Goal: Task Accomplishment & Management: Complete application form

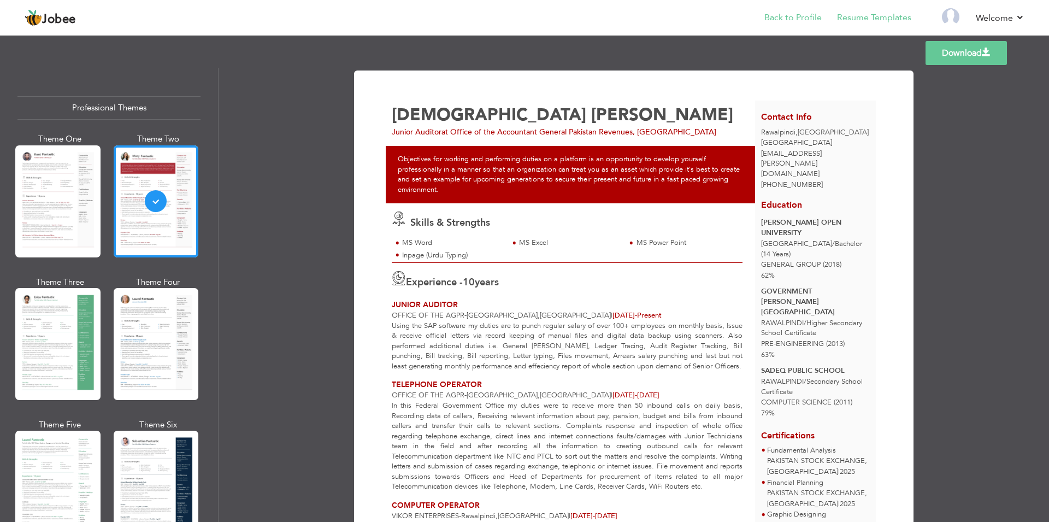
scroll to position [66, 0]
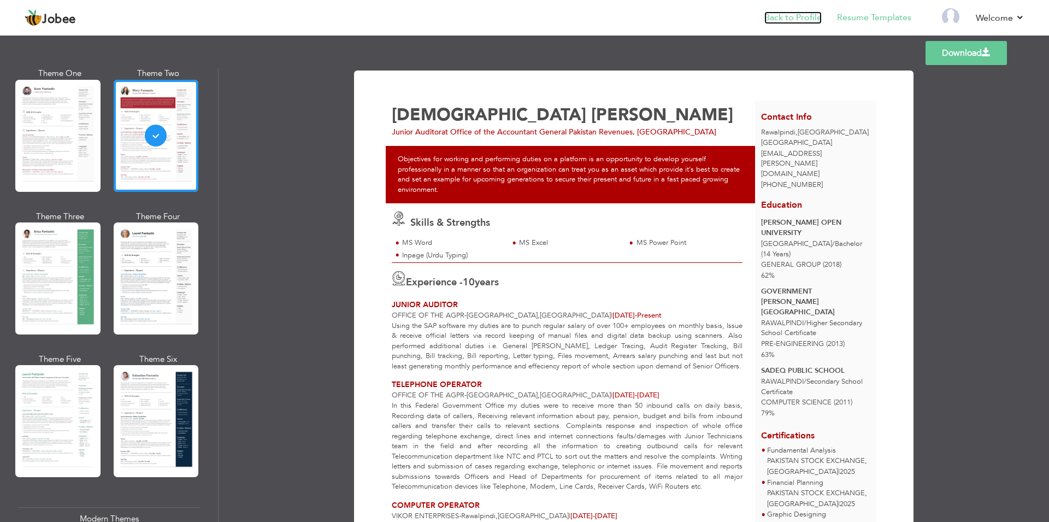
click at [798, 20] on link "Back to Profile" at bounding box center [793, 17] width 57 height 13
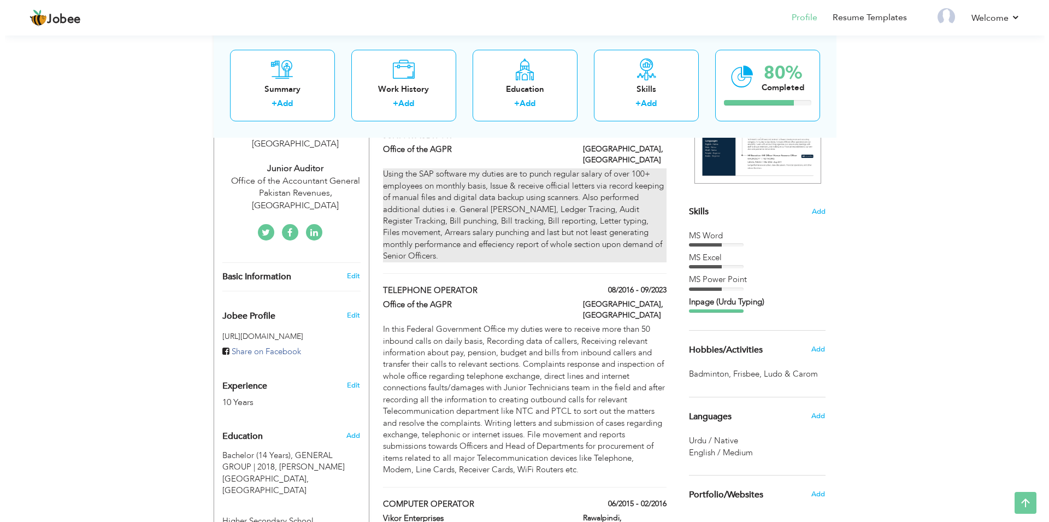
scroll to position [223, 0]
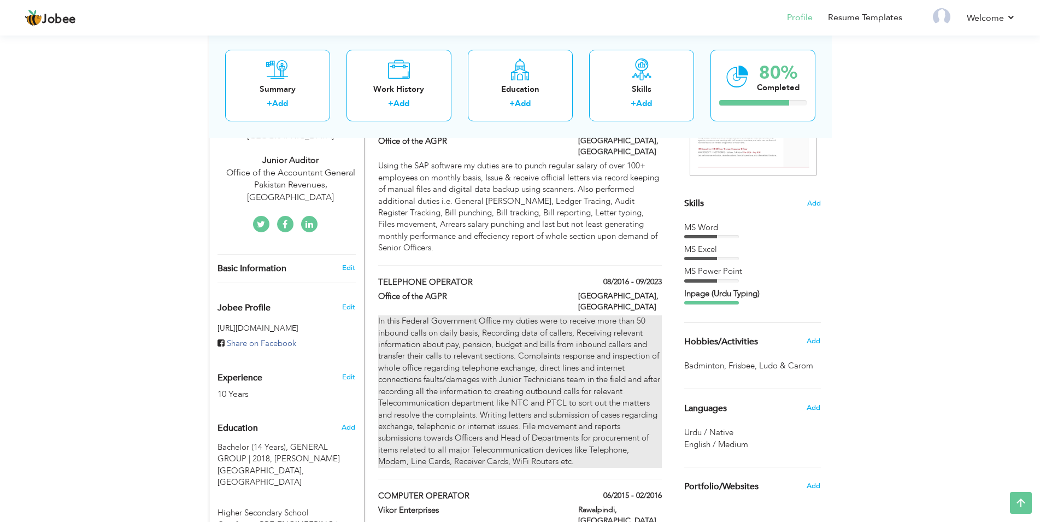
click at [530, 384] on div "In this Federal Government Office my duties were to receive more than 50 inboun…" at bounding box center [519, 391] width 283 height 152
type input "TELEPHONE OPERATOR"
type input "Office of the AGPR"
type input "08/2016"
type input "09/2023"
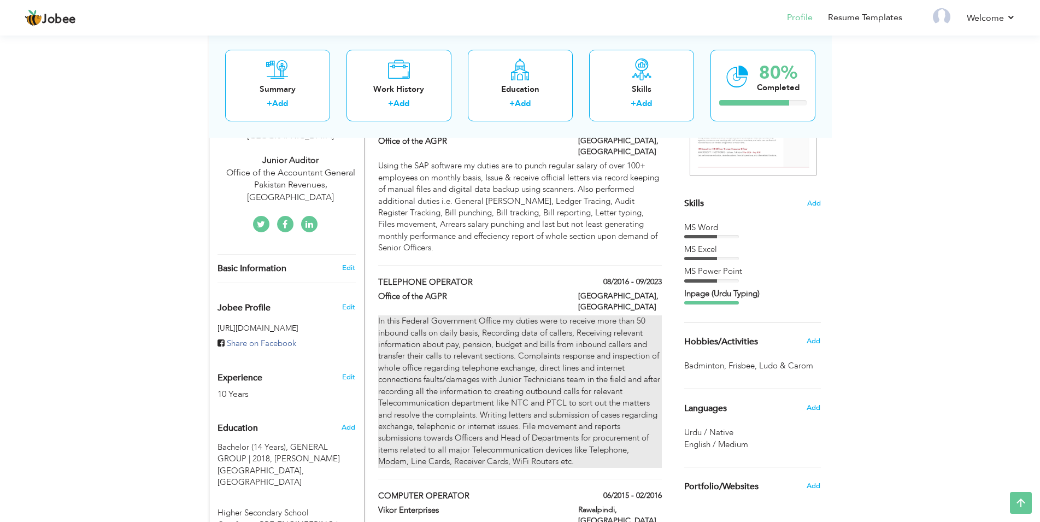
type input "[GEOGRAPHIC_DATA]"
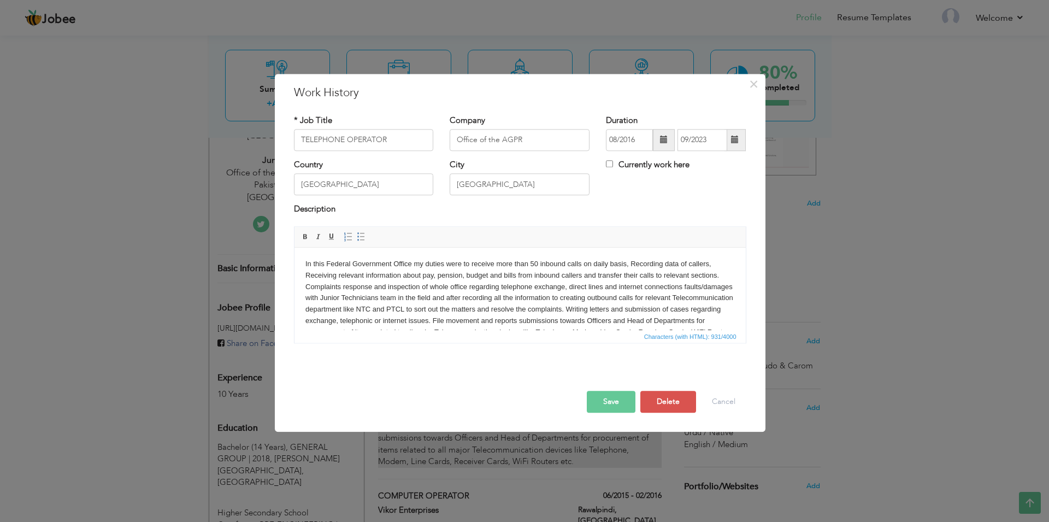
scroll to position [0, 0]
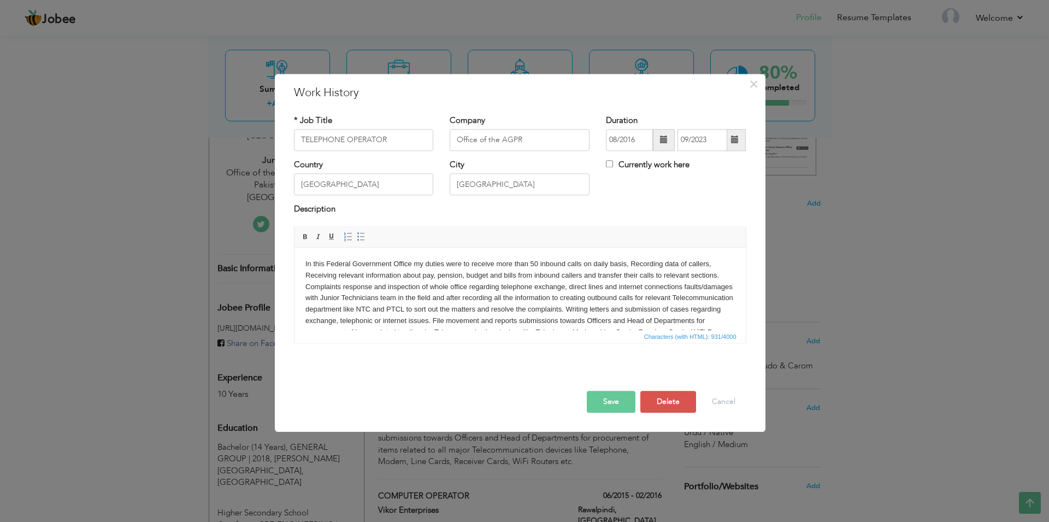
click at [410, 265] on body "In this Federal Government Office my duties were to receive more than 50 inboun…" at bounding box center [520, 304] width 430 height 91
click at [557, 289] on body "In this Federal Government Office upon appointment on merit basis via BTS (Balo…" at bounding box center [520, 304] width 430 height 91
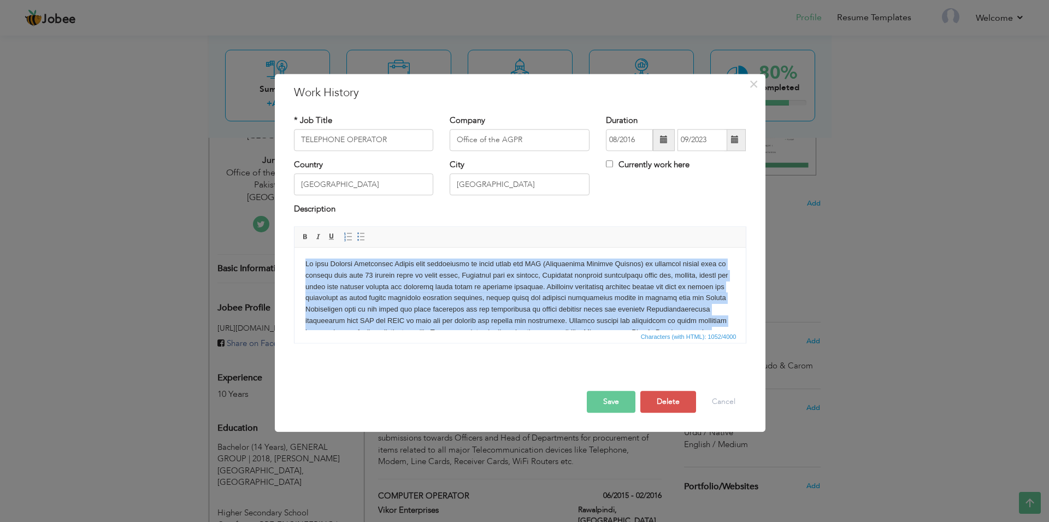
drag, startPoint x: 361, startPoint y: 327, endPoint x: 296, endPoint y: 255, distance: 96.8
click at [296, 255] on html at bounding box center [519, 289] width 451 height 82
copy body "In this Federal Government Office upon appointment on merit basis via BTS (Balo…"
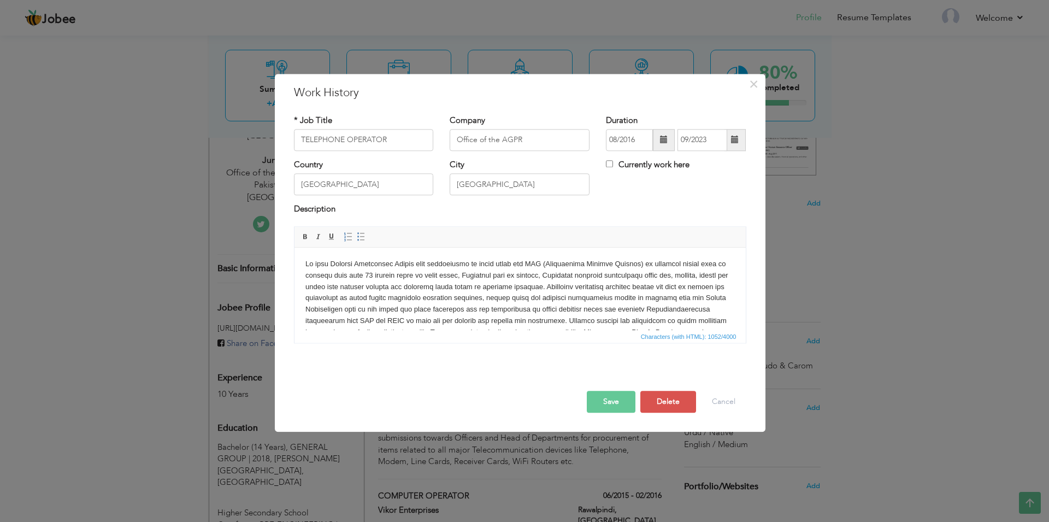
click at [500, 306] on body at bounding box center [520, 310] width 430 height 102
click at [577, 303] on body at bounding box center [520, 310] width 430 height 102
click at [608, 400] on button "Save" at bounding box center [611, 402] width 49 height 22
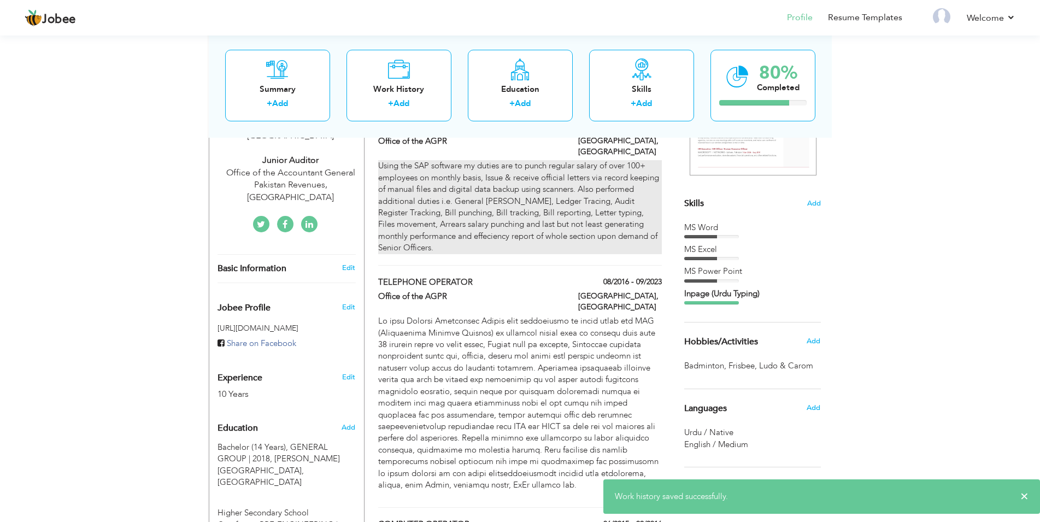
click at [504, 186] on div "Using the SAP software my duties are to punch regular salary of over 100+ emplo…" at bounding box center [519, 206] width 283 height 93
type input "JUNIOR AUDITOR"
type input "09/2023"
checkbox input "true"
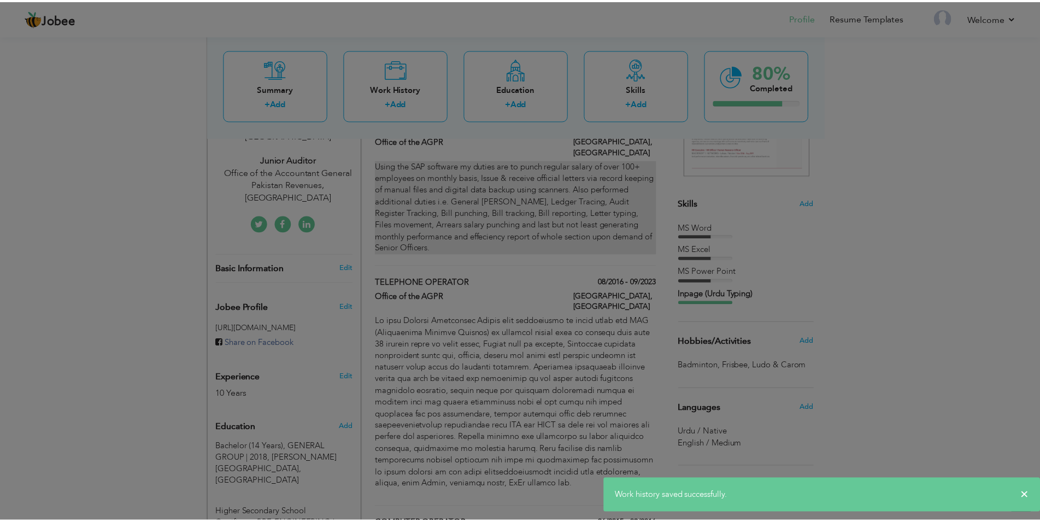
scroll to position [0, 0]
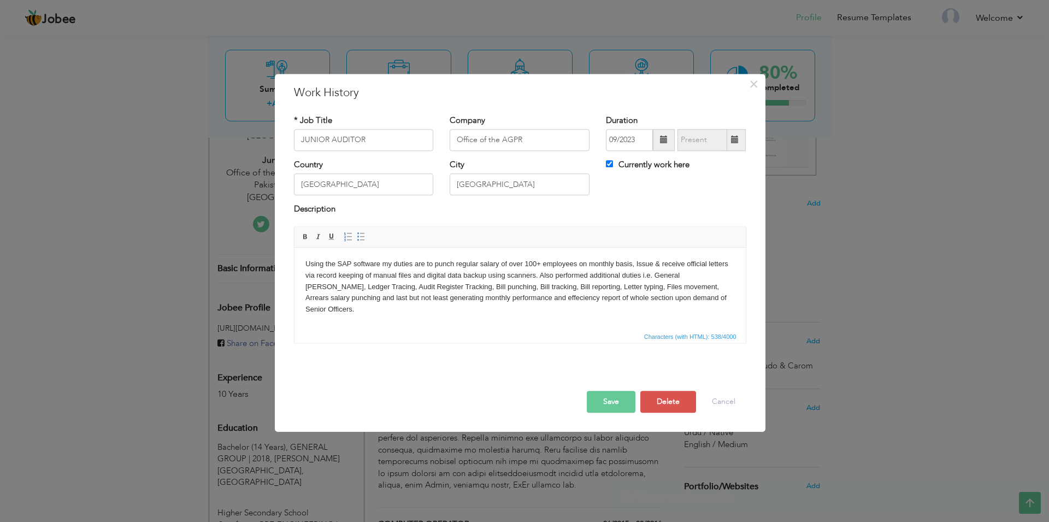
click at [304, 267] on html "Using the SAP software my duties are to punch regular salary of over 100+ emplo…" at bounding box center [519, 289] width 451 height 82
click at [431, 285] on body "After promotion from Telephone Operator to the Junior Auditor post my new assig…" at bounding box center [520, 287] width 430 height 57
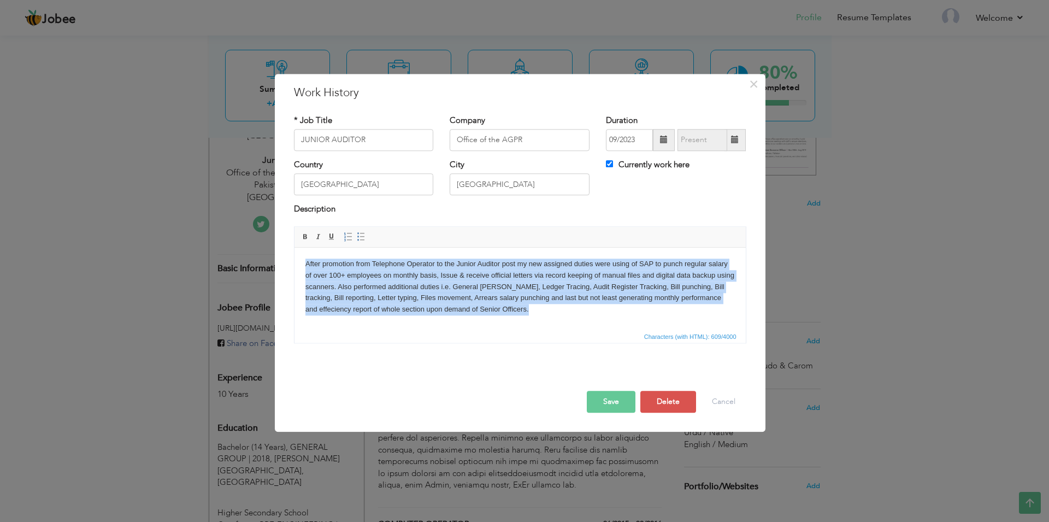
copy body "After promotion from Telephone Operator to the Junior Auditor post my new assig…"
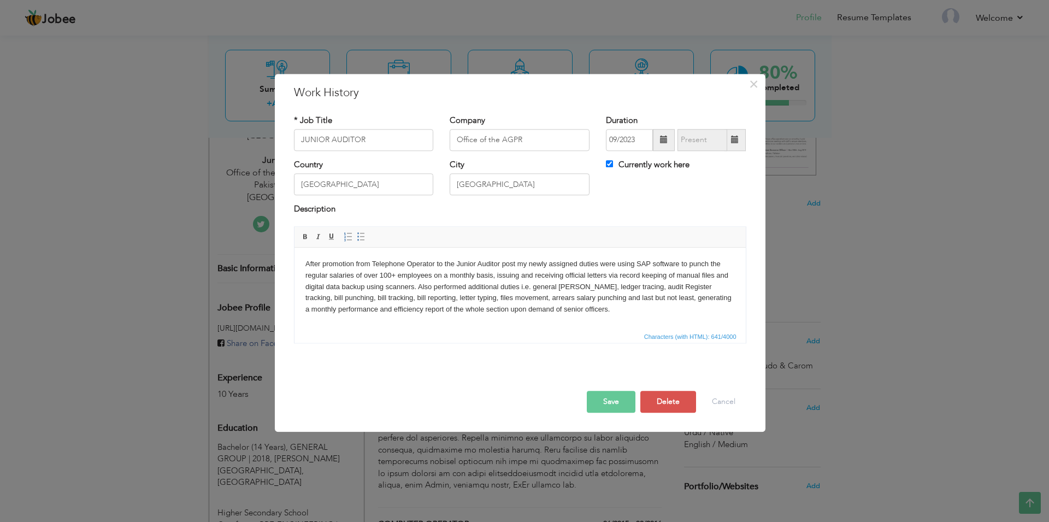
click at [615, 402] on button "Save" at bounding box center [611, 402] width 49 height 22
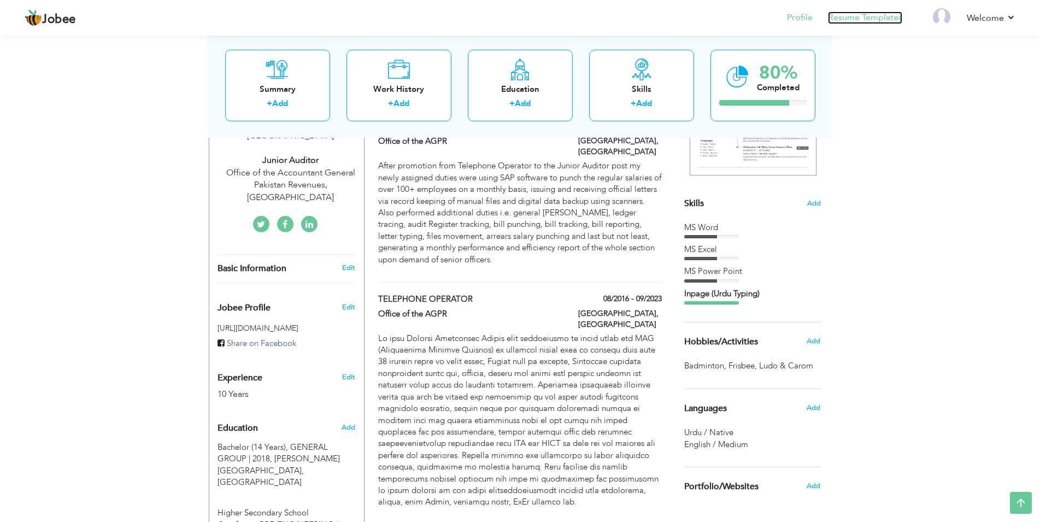
click at [857, 21] on link "Resume Templates" at bounding box center [865, 17] width 74 height 13
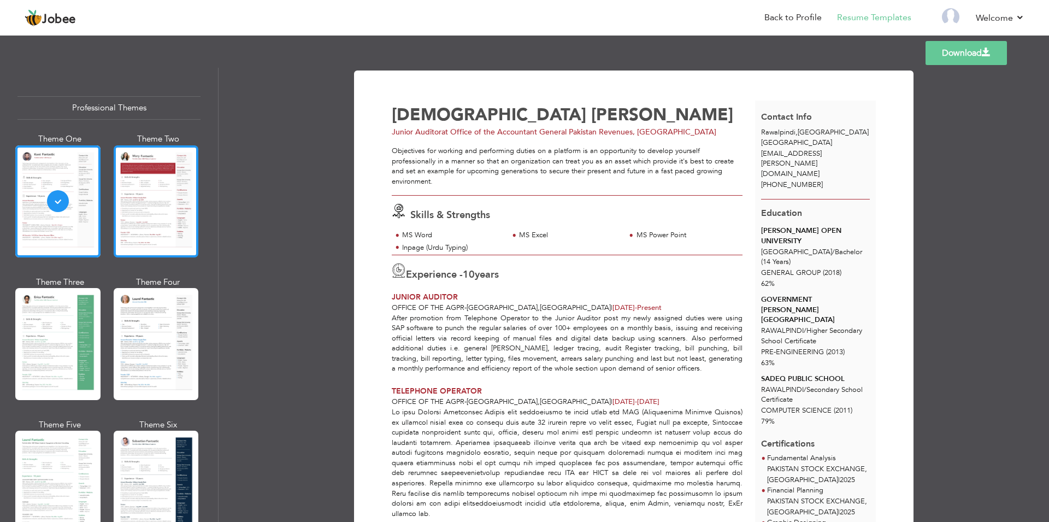
click at [150, 219] on div at bounding box center [156, 201] width 85 height 112
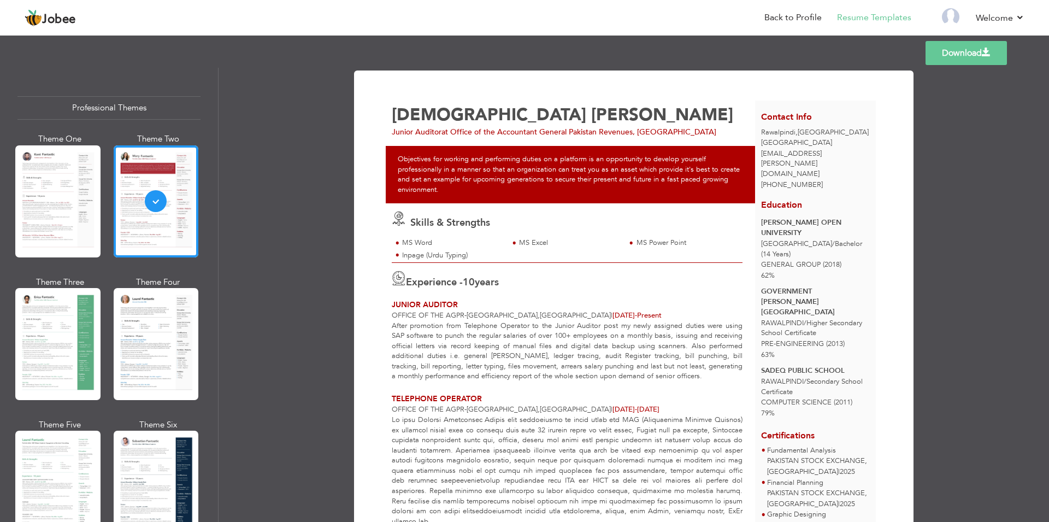
click at [961, 57] on link "Download" at bounding box center [966, 53] width 81 height 24
click at [791, 19] on link "Back to Profile" at bounding box center [793, 17] width 57 height 13
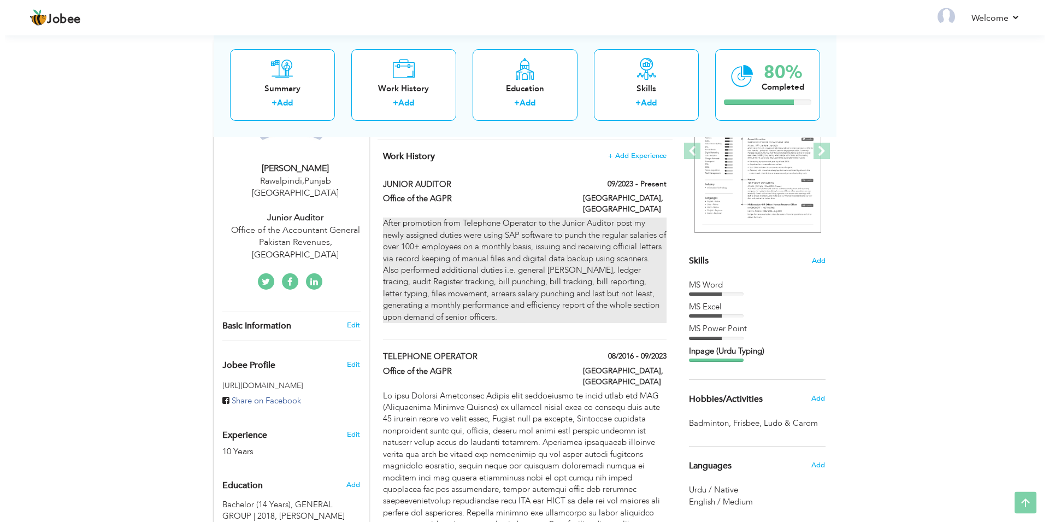
scroll to position [167, 0]
click at [452, 272] on p "After promotion from Telephone Operator to the Junior Auditor post my newly ass…" at bounding box center [519, 268] width 283 height 105
type input "JUNIOR AUDITOR"
type input "Office of the AGPR"
type input "09/2023"
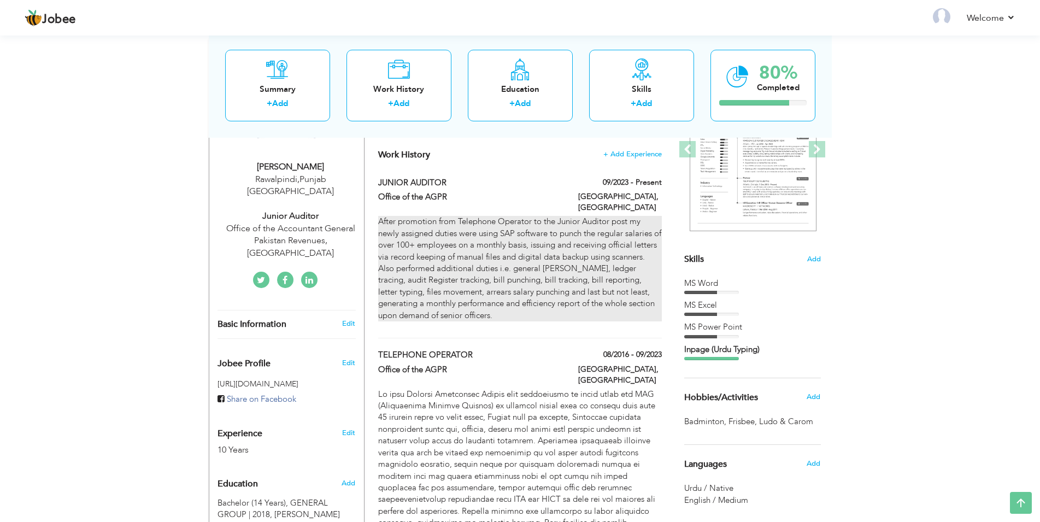
type input "[GEOGRAPHIC_DATA]"
checkbox input "true"
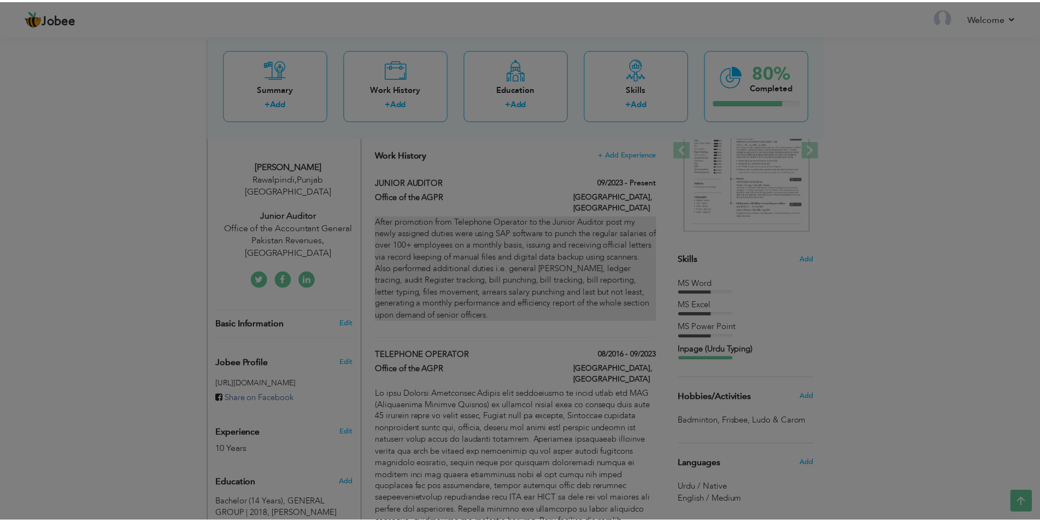
scroll to position [0, 0]
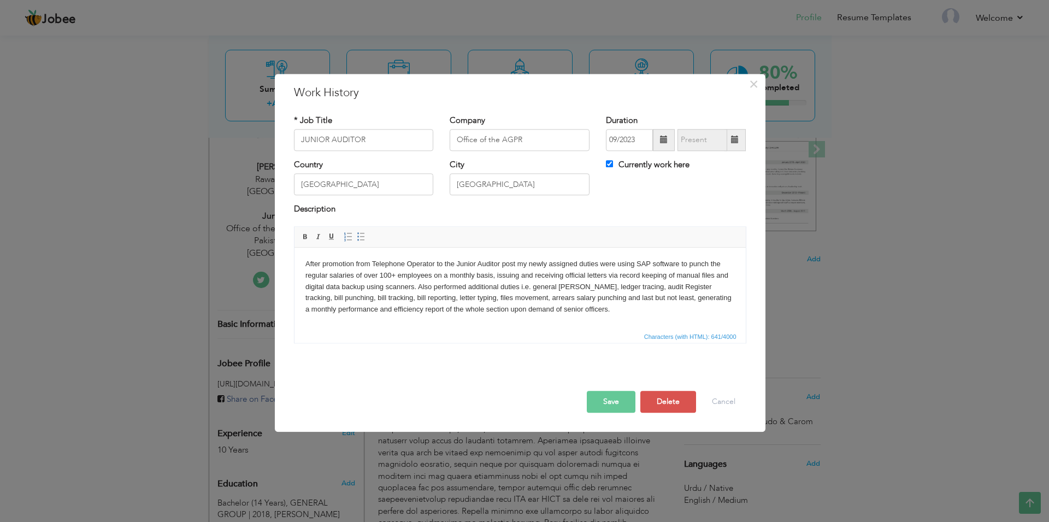
click at [658, 289] on p "After promotion from Telephone Operator to the Junior Auditor post my newly ass…" at bounding box center [520, 287] width 430 height 57
click at [600, 403] on button "Save" at bounding box center [611, 402] width 49 height 22
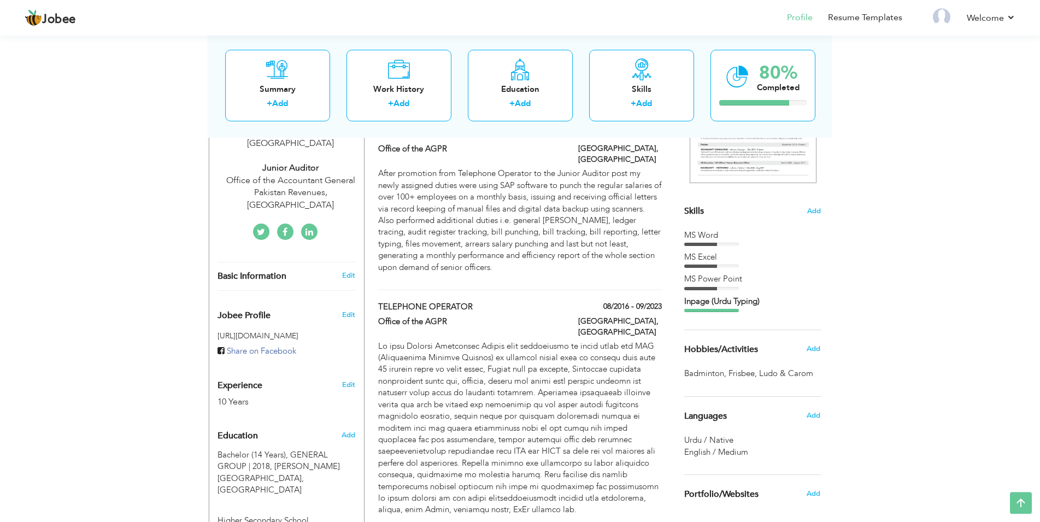
scroll to position [390, 0]
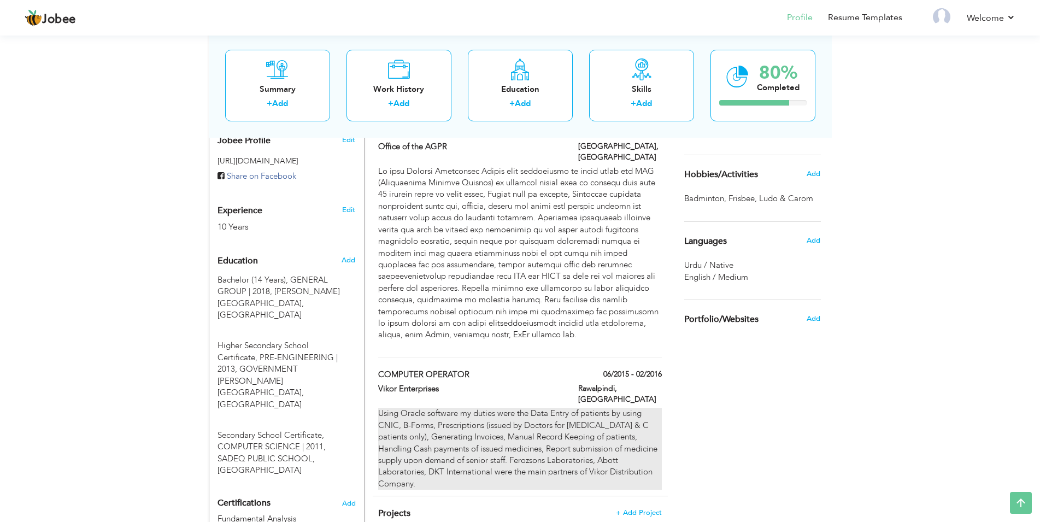
click at [489, 408] on div "Using Oracle software my duties were the Data Entry of patients by using CNIC, …" at bounding box center [519, 449] width 283 height 82
type input "COMPUTER OPERATOR"
type input "Vikor Enterprises"
type input "06/2015"
type input "02/2016"
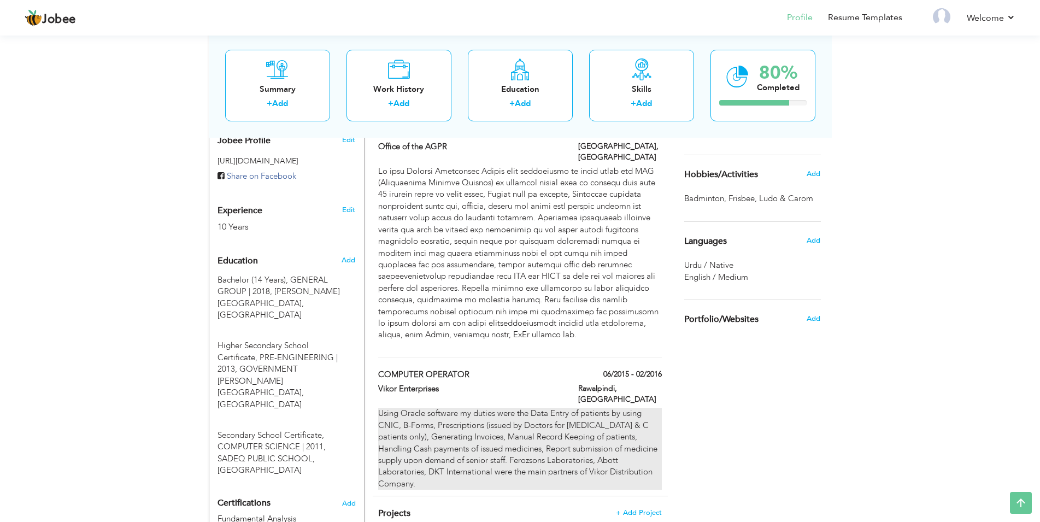
type input "Rawalpindi"
checkbox input "false"
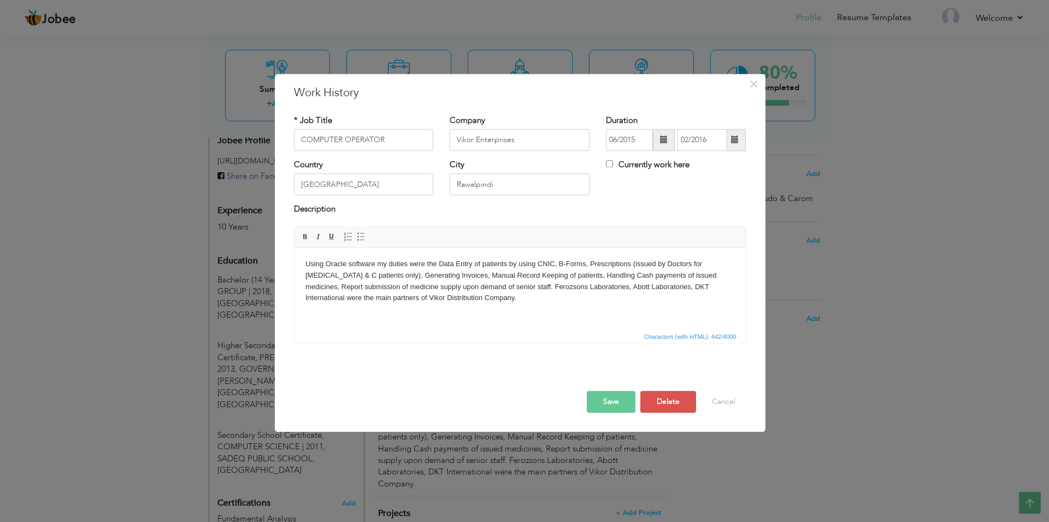
click at [444, 266] on body "Using Oracle software my duties were the Data Entry of patients by using CNIC, …" at bounding box center [520, 281] width 430 height 45
click at [604, 404] on button "Save" at bounding box center [611, 402] width 49 height 22
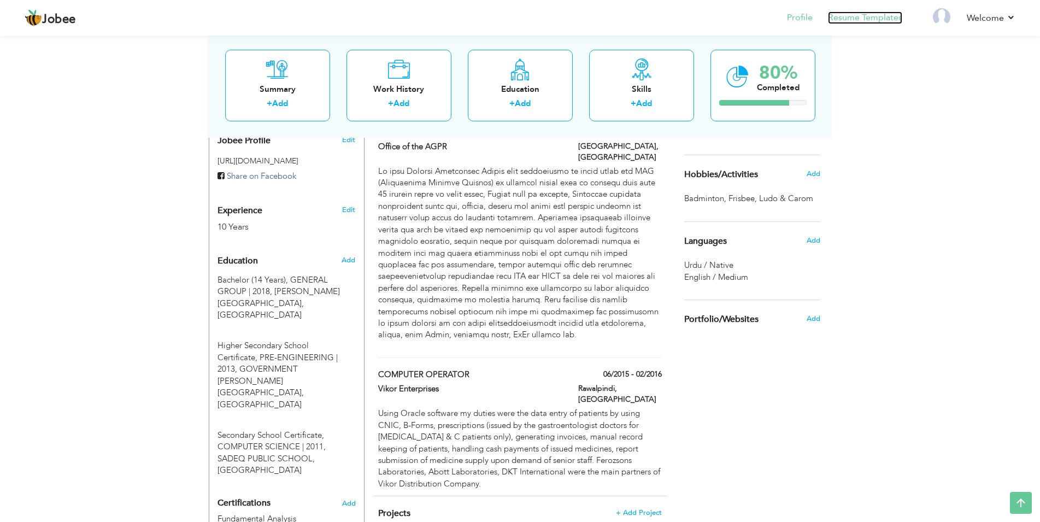
click at [854, 24] on link "Resume Templates" at bounding box center [865, 17] width 74 height 13
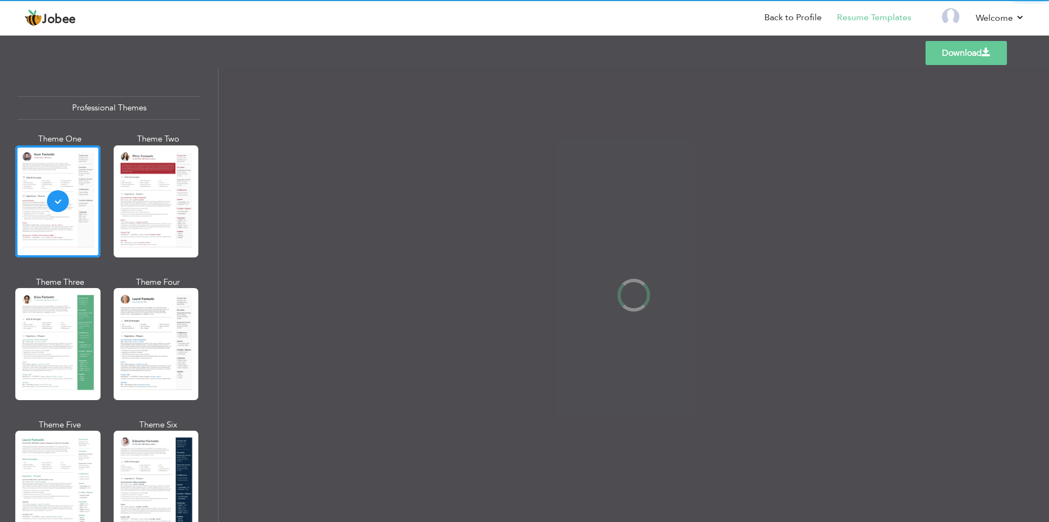
click at [143, 216] on div "Professional Themes Theme One Theme Two Theme Three Theme Four" at bounding box center [524, 295] width 1049 height 454
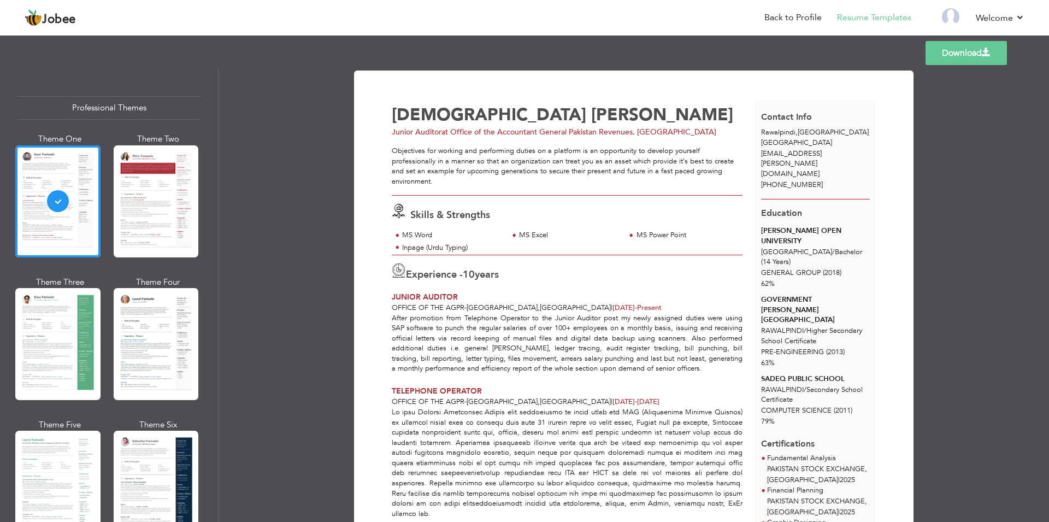
click at [986, 53] on span at bounding box center [986, 52] width 9 height 9
click at [785, 21] on link "Back to Profile" at bounding box center [793, 17] width 57 height 13
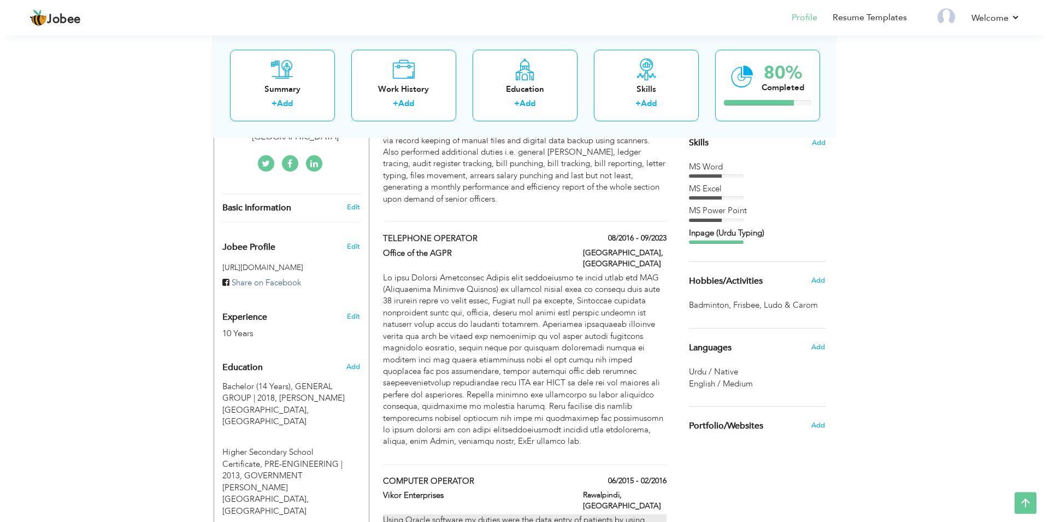
scroll to position [390, 0]
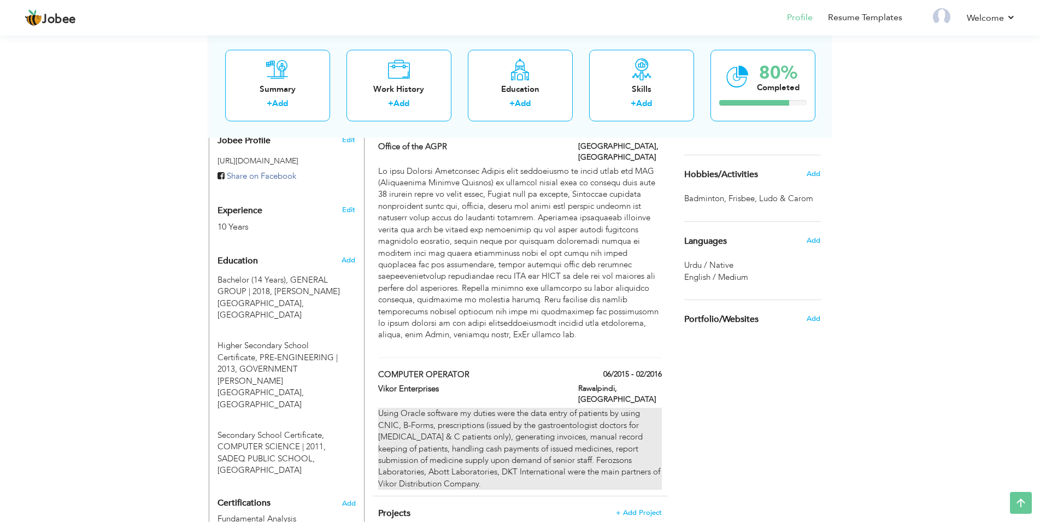
click at [470, 408] on div "Using Oracle software my duties were the data entry of patients by using CNIC, …" at bounding box center [519, 449] width 283 height 82
type input "COMPUTER OPERATOR"
type input "Vikor Enterprises"
type input "06/2015"
type input "02/2016"
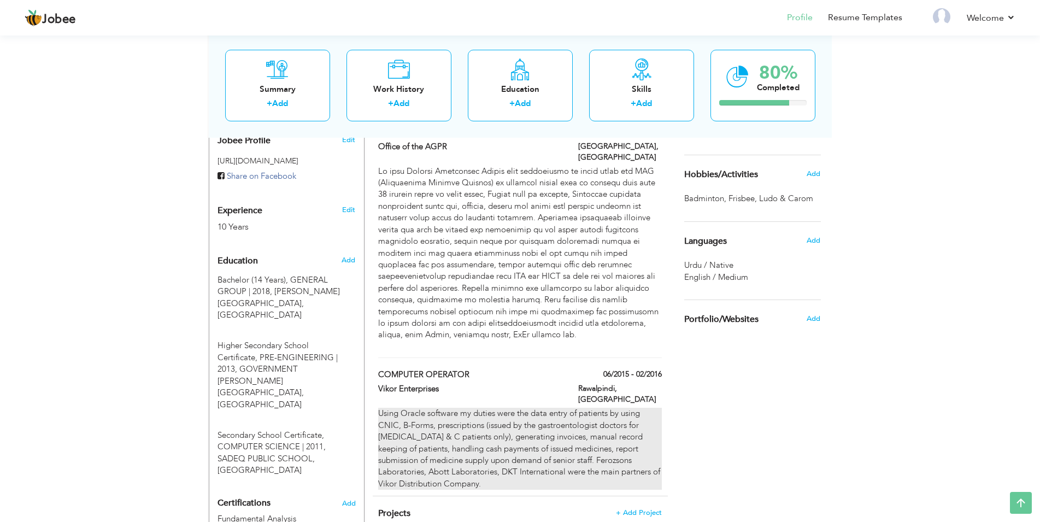
type input "[GEOGRAPHIC_DATA]"
type input "Rawalpindi"
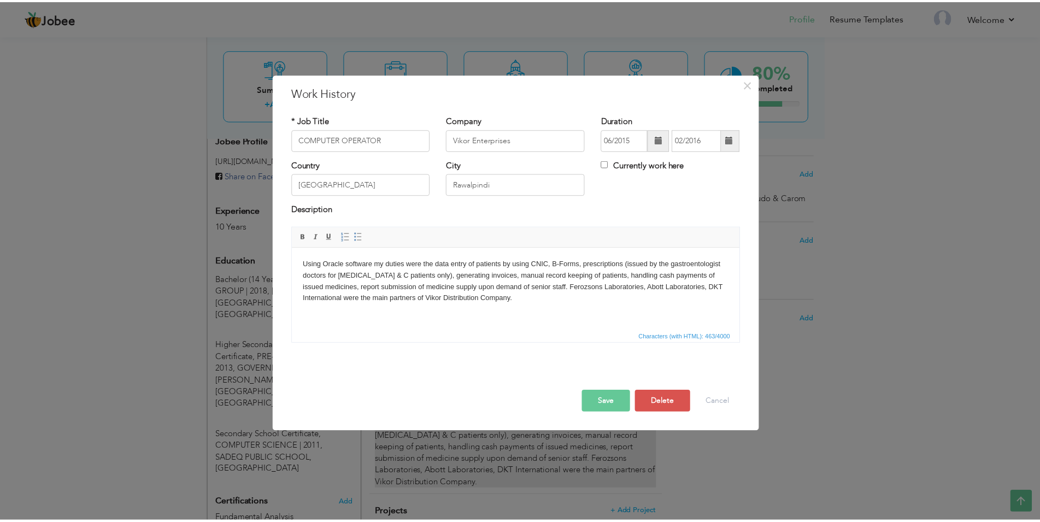
scroll to position [0, 0]
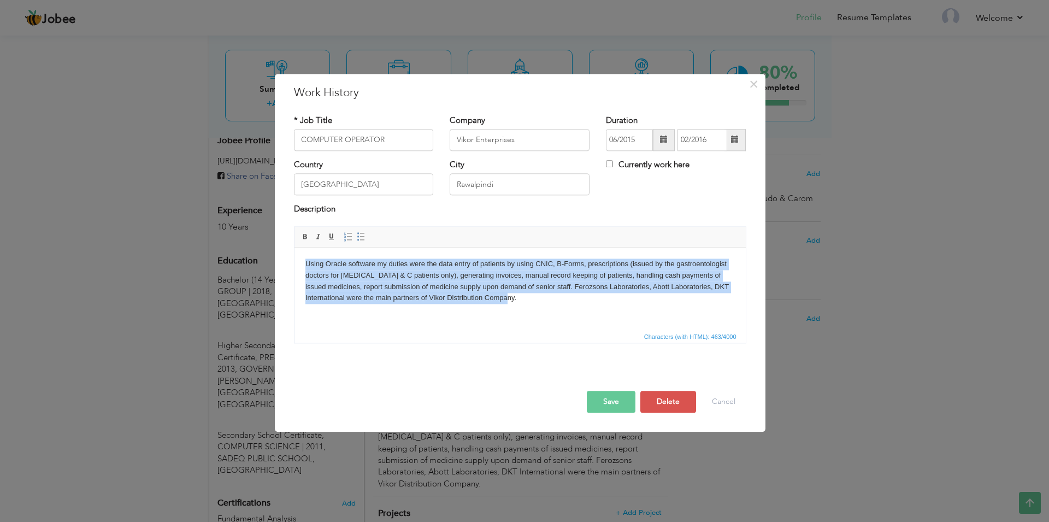
drag, startPoint x: 543, startPoint y: 307, endPoint x: 269, endPoint y: 233, distance: 283.4
click at [294, 248] on html "Using Oracle software my duties were the data entry of patients by using CNIC, …" at bounding box center [519, 289] width 451 height 82
copy body "Using Oracle software my duties were the data entry of patients by using CNIC, …"
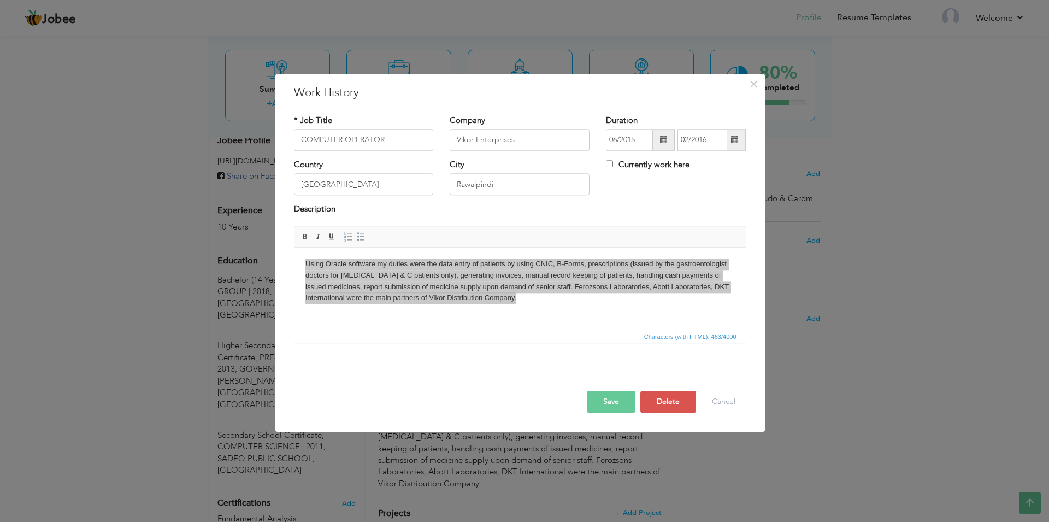
click at [612, 402] on button "Save" at bounding box center [611, 402] width 49 height 22
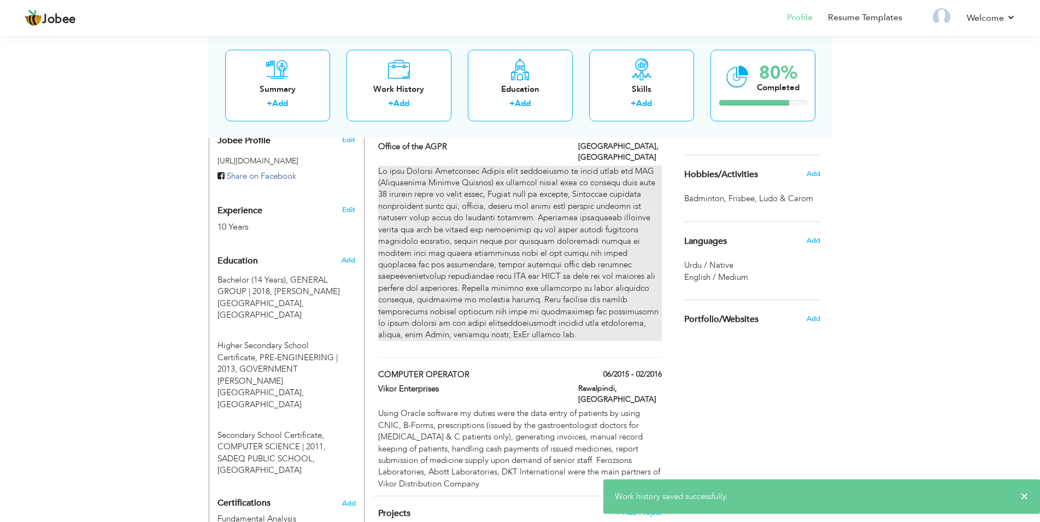
click at [505, 227] on p at bounding box center [519, 253] width 283 height 175
type input "TELEPHONE OPERATOR"
type input "Office of the AGPR"
type input "08/2016"
type input "09/2023"
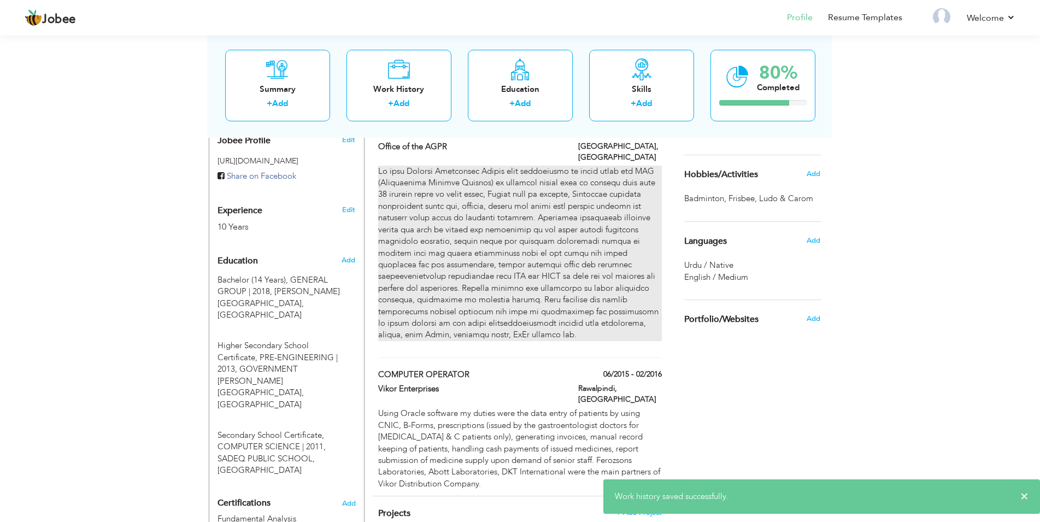
type input "[GEOGRAPHIC_DATA]"
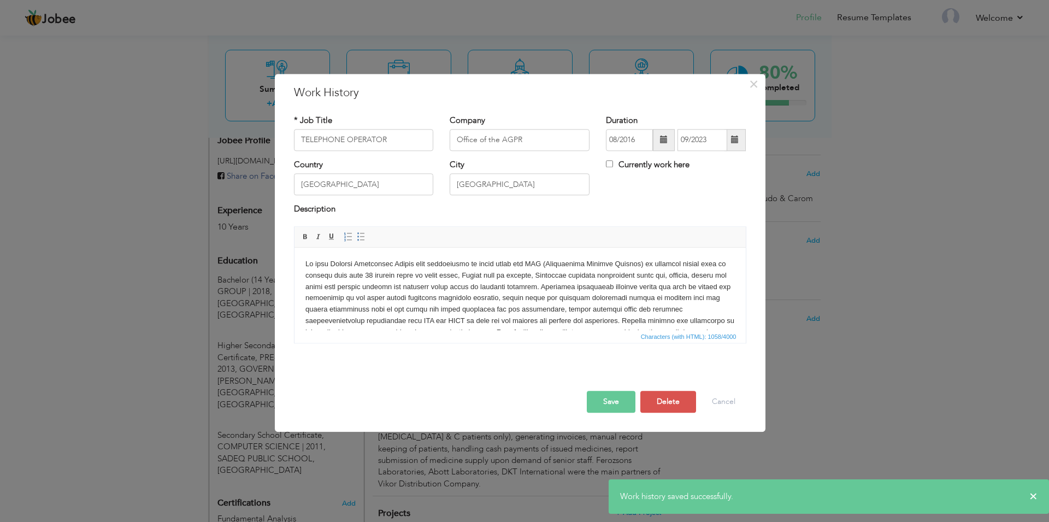
click at [539, 304] on p at bounding box center [520, 310] width 430 height 102
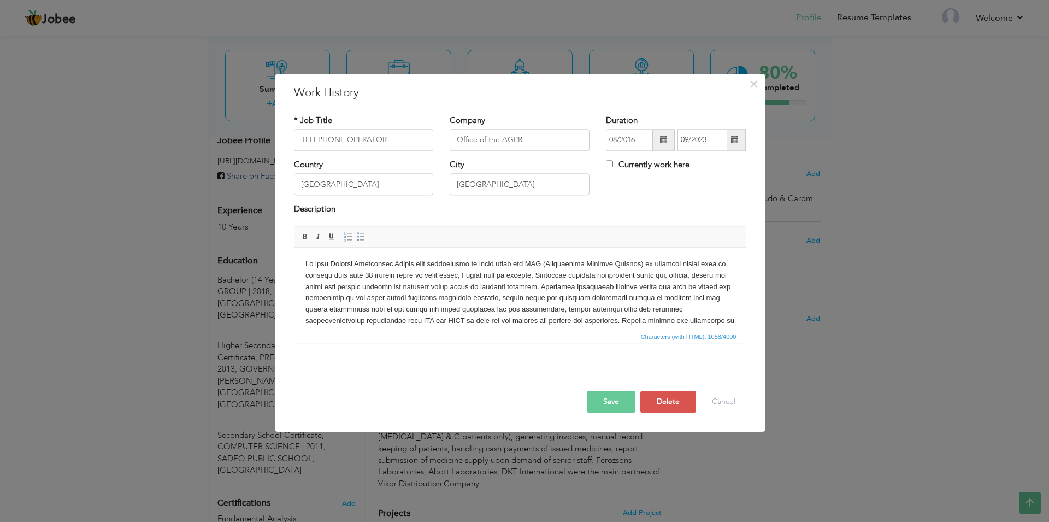
click at [612, 411] on button "Save" at bounding box center [611, 402] width 49 height 22
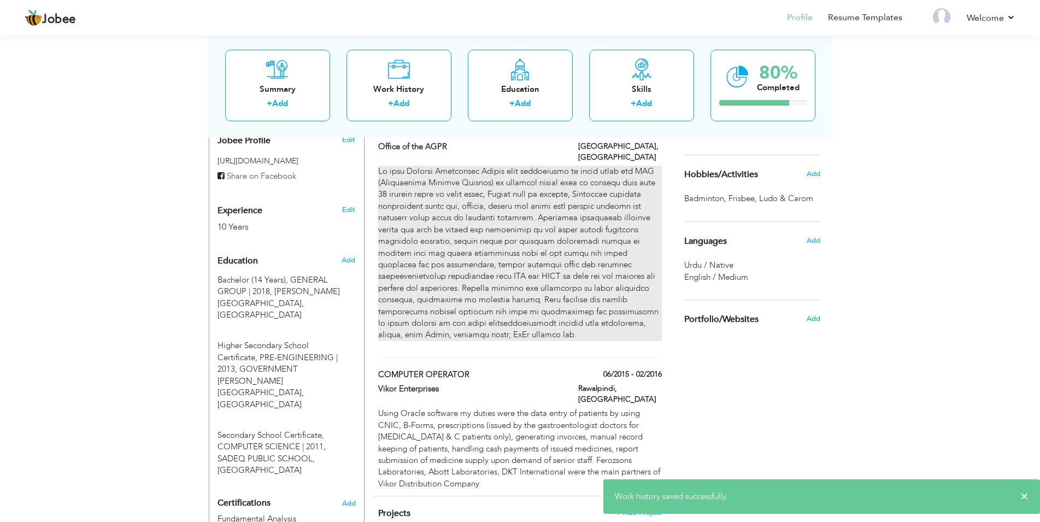
scroll to position [223, 0]
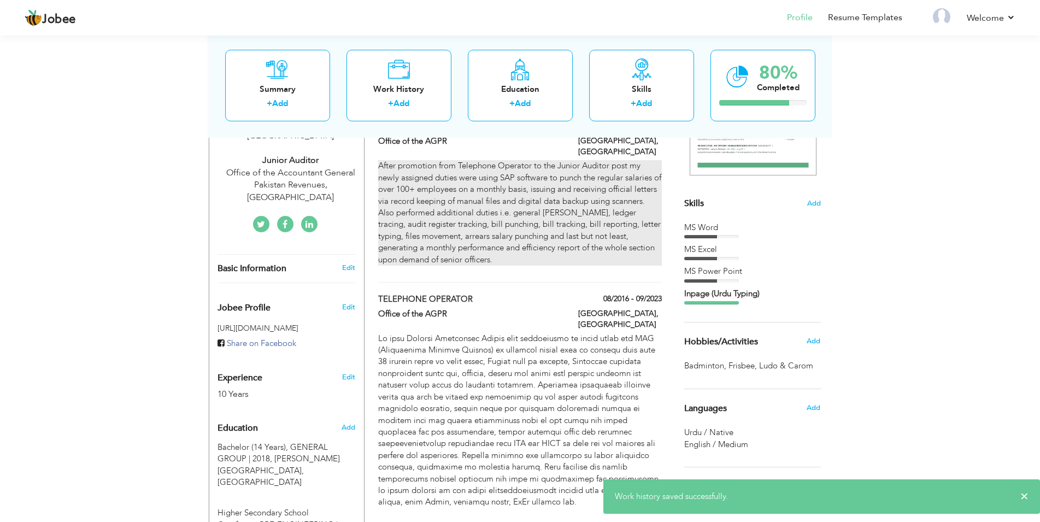
click at [478, 211] on p "After promotion from Telephone Operator to the Junior Auditor post my newly ass…" at bounding box center [519, 212] width 283 height 105
type input "JUNIOR AUDITOR"
type input "09/2023"
checkbox input "true"
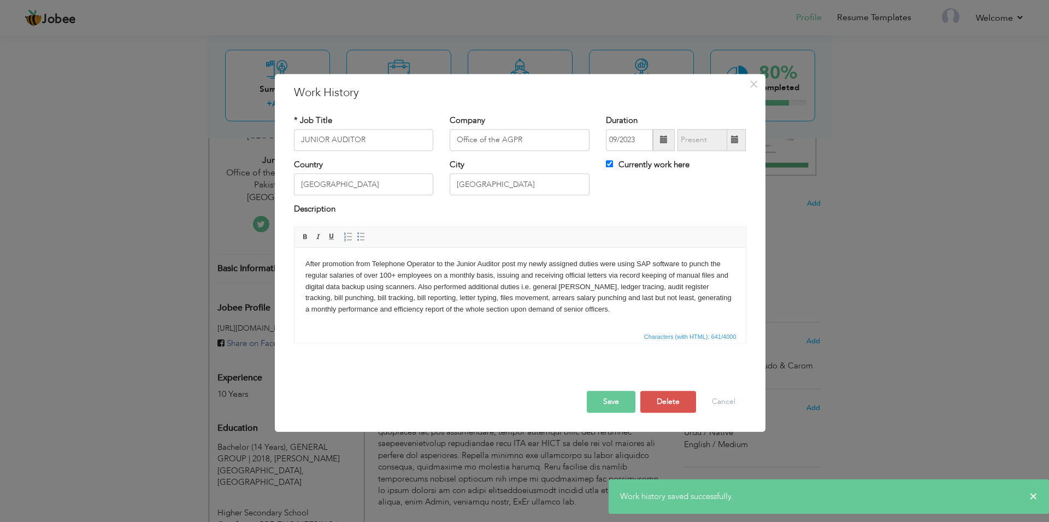
click at [588, 312] on p "After promotion from Telephone Operator to the Junior Auditor post my newly ass…" at bounding box center [520, 287] width 430 height 57
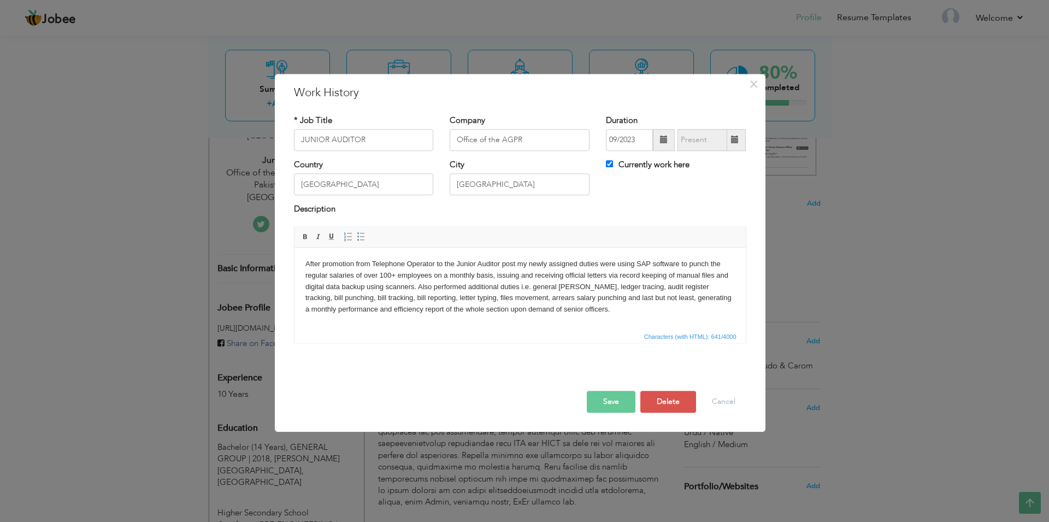
click at [616, 404] on button "Save" at bounding box center [611, 402] width 49 height 22
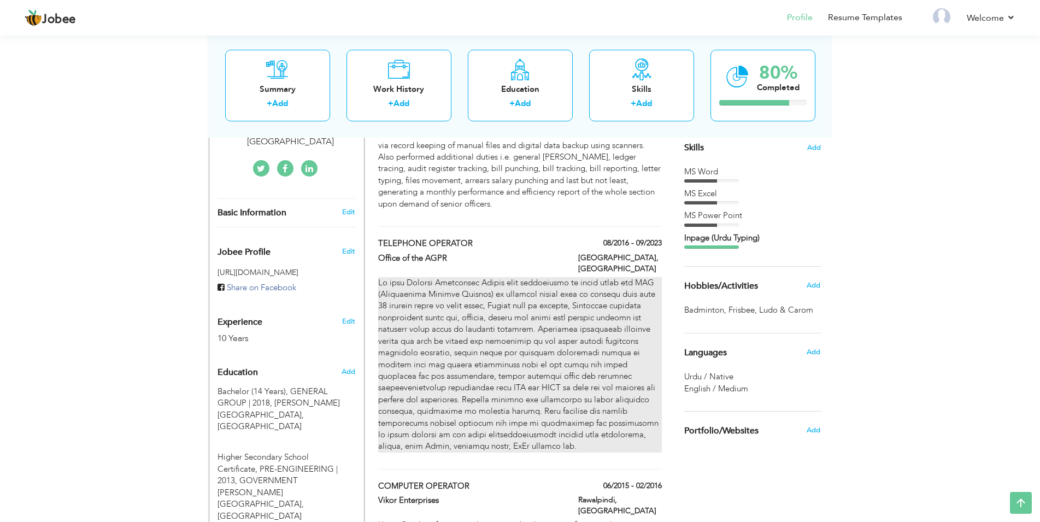
scroll to position [446, 0]
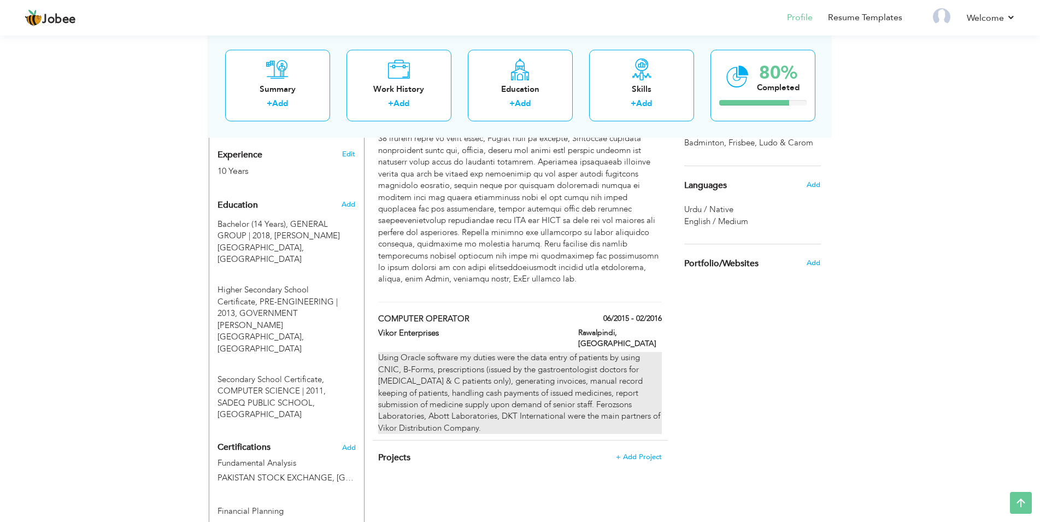
click at [515, 354] on div "Using Oracle software my duties were the data entry of patients by using CNIC, …" at bounding box center [519, 393] width 283 height 82
type input "COMPUTER OPERATOR"
type input "Vikor Enterprises"
type input "06/2015"
type input "02/2016"
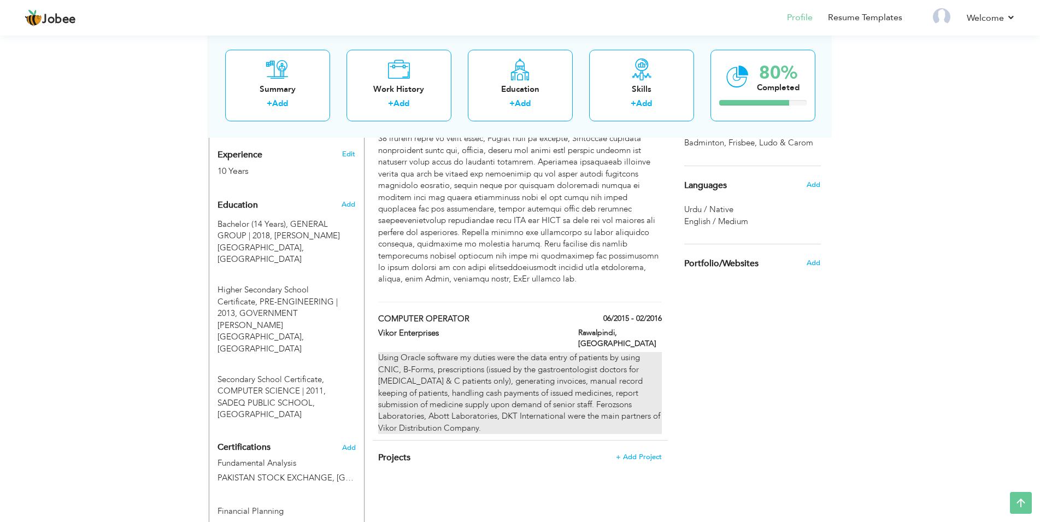
type input "Rawalpindi"
checkbox input "false"
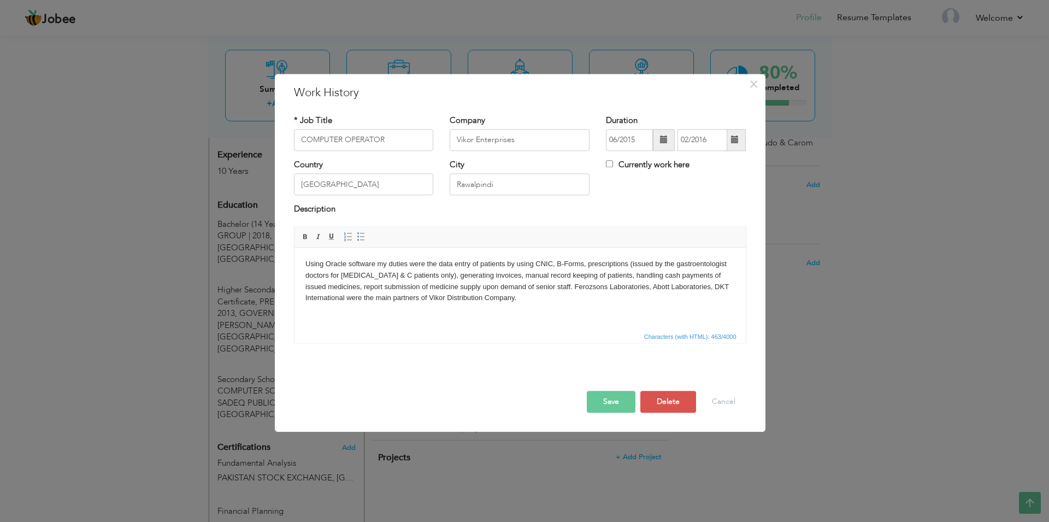
click at [521, 297] on body "Using Oracle software my duties were the data entry of patients by using CNIC, …" at bounding box center [520, 281] width 430 height 45
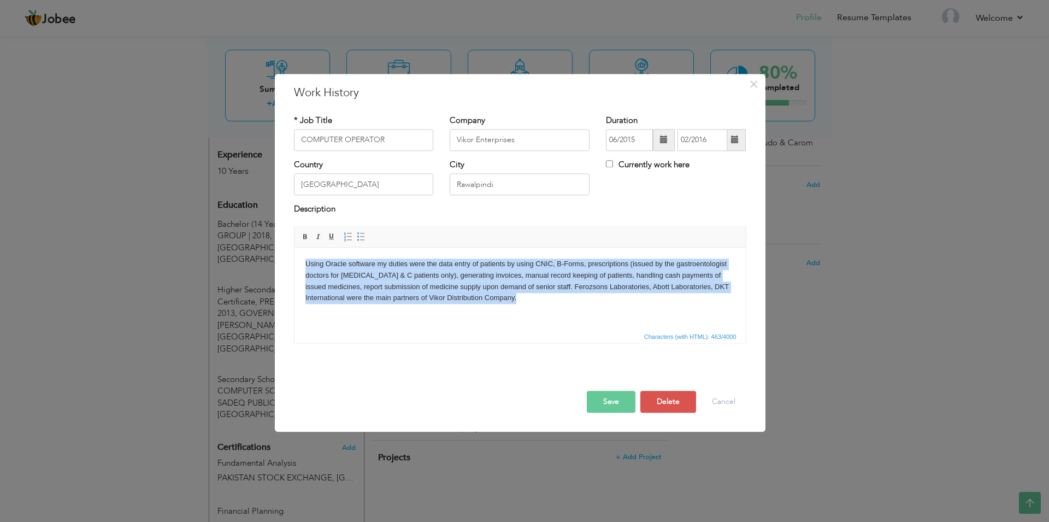
copy body "Using Oracle software my duties were the data entry of patients by using CNIC, …"
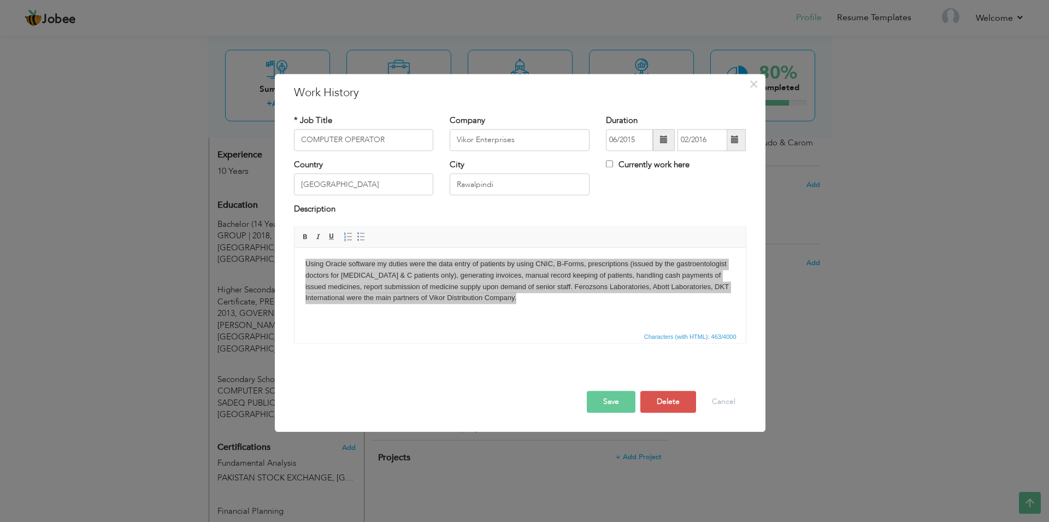
click at [599, 403] on button "Save" at bounding box center [611, 402] width 49 height 22
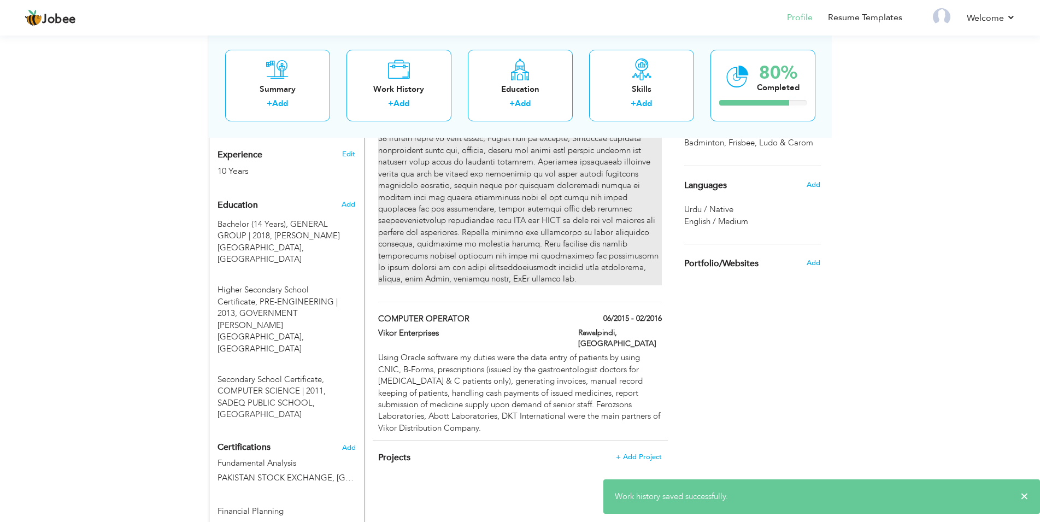
click at [436, 204] on p at bounding box center [519, 197] width 283 height 175
type input "TELEPHONE OPERATOR"
type input "Office of the AGPR"
type input "08/2016"
type input "09/2023"
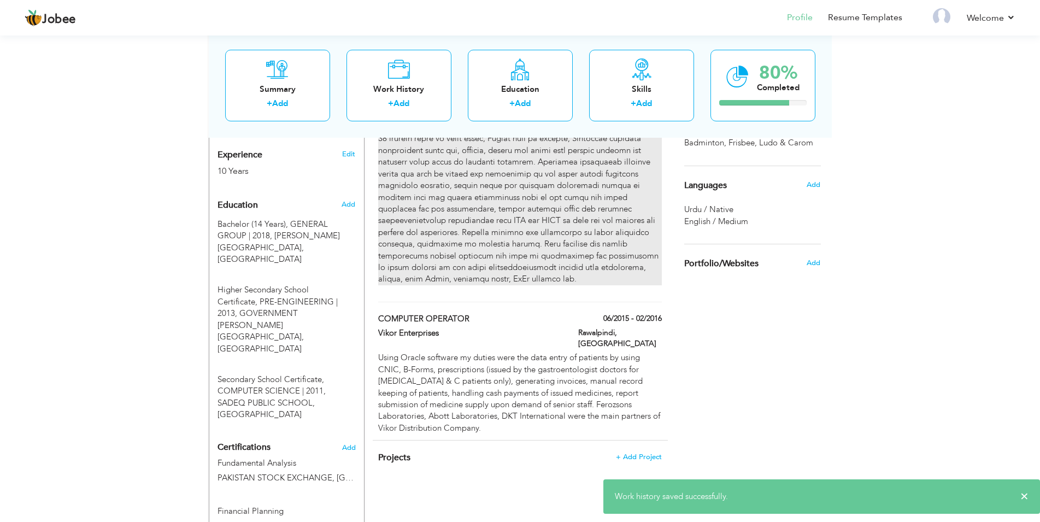
type input "[GEOGRAPHIC_DATA]"
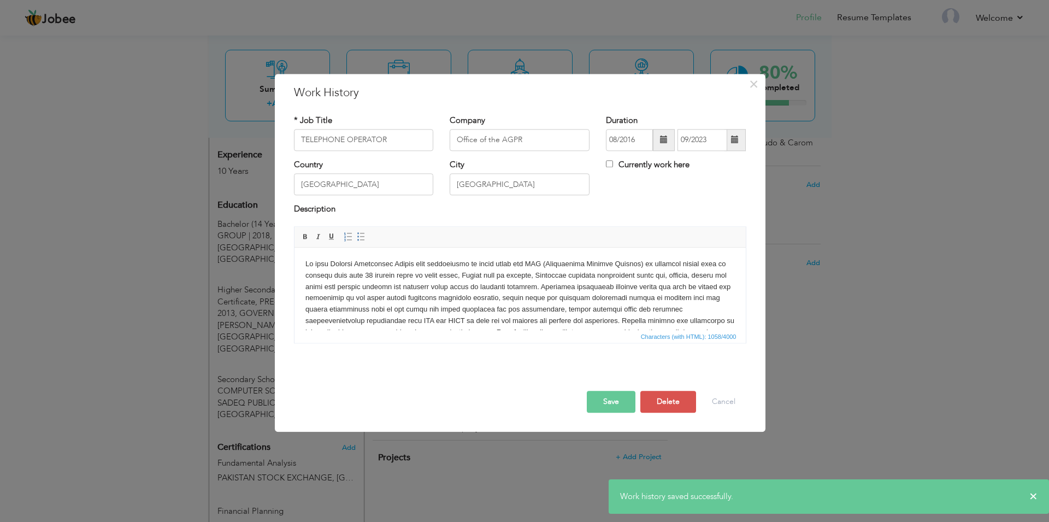
click at [436, 269] on p at bounding box center [520, 310] width 430 height 102
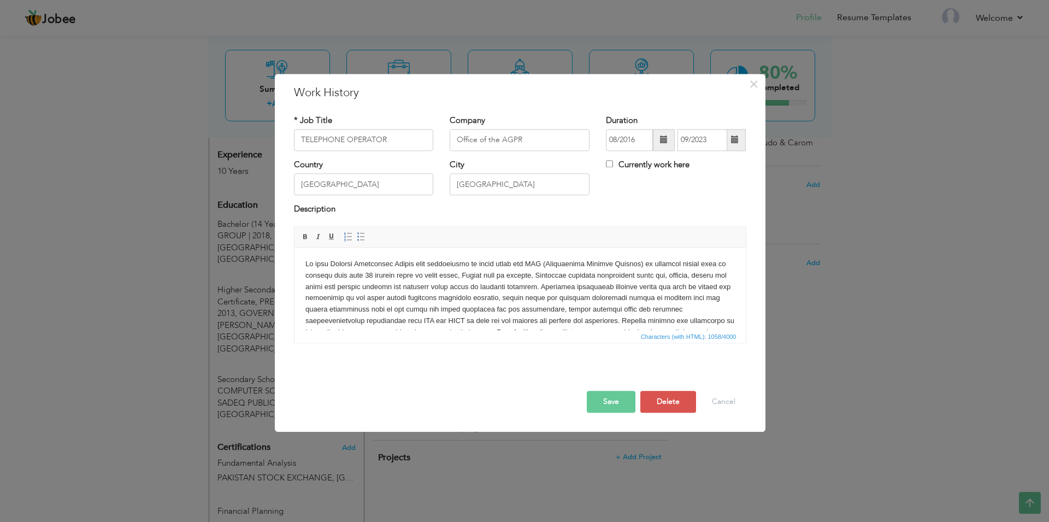
click at [612, 404] on button "Save" at bounding box center [611, 402] width 49 height 22
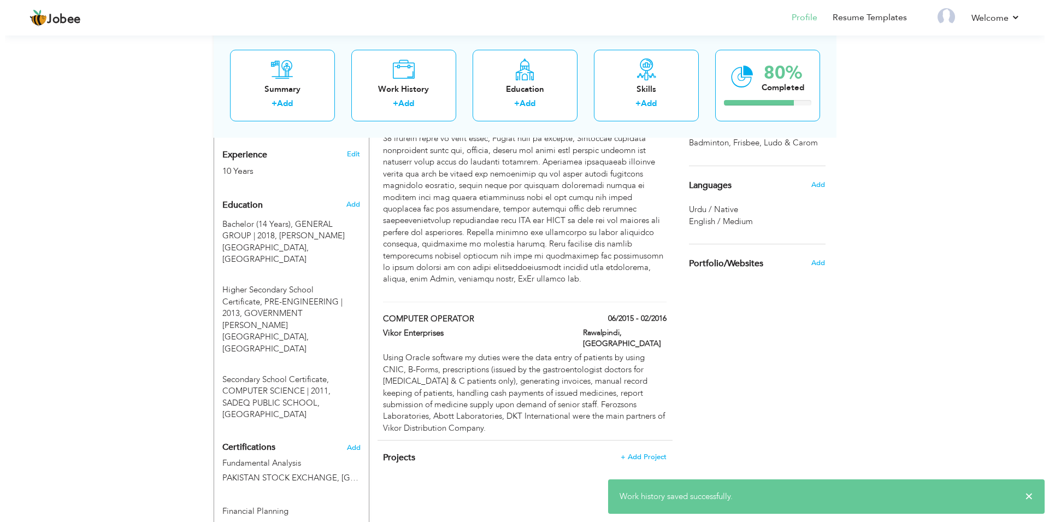
scroll to position [223, 0]
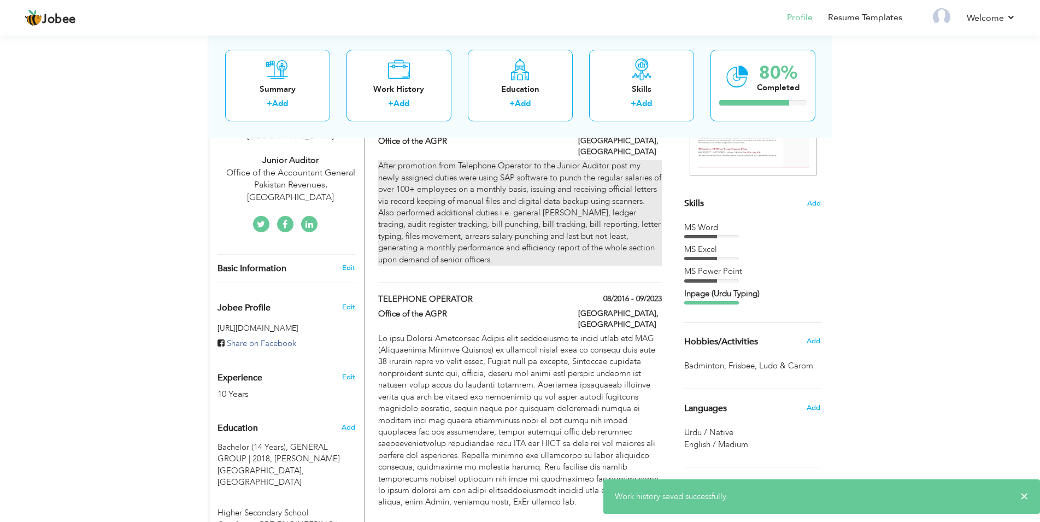
click at [470, 227] on p "After promotion from Telephone Operator to the Junior Auditor post my newly ass…" at bounding box center [519, 212] width 283 height 105
type input "JUNIOR AUDITOR"
type input "09/2023"
checkbox input "true"
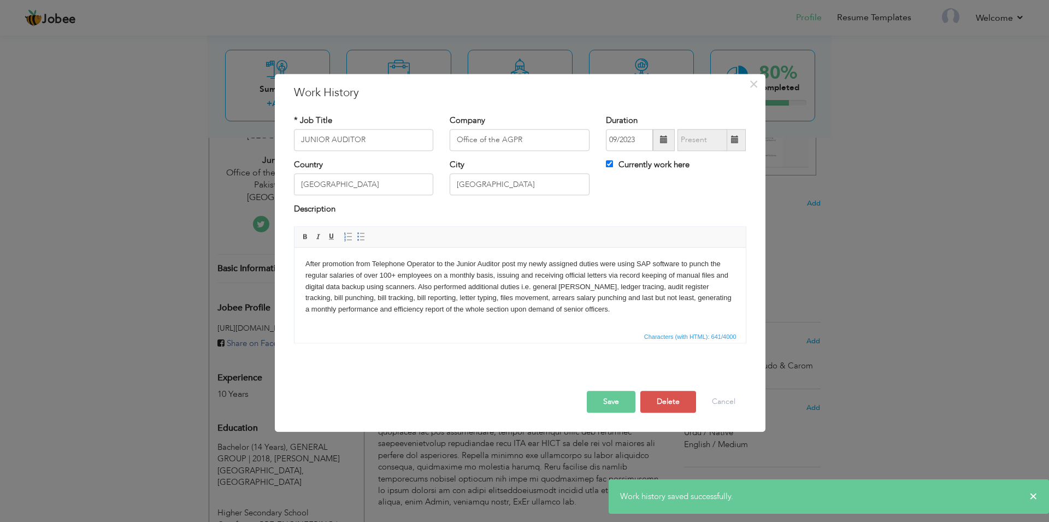
click at [444, 286] on p "After promotion from Telephone Operator to the Junior Auditor post my newly ass…" at bounding box center [520, 287] width 430 height 57
